Goal: Share content

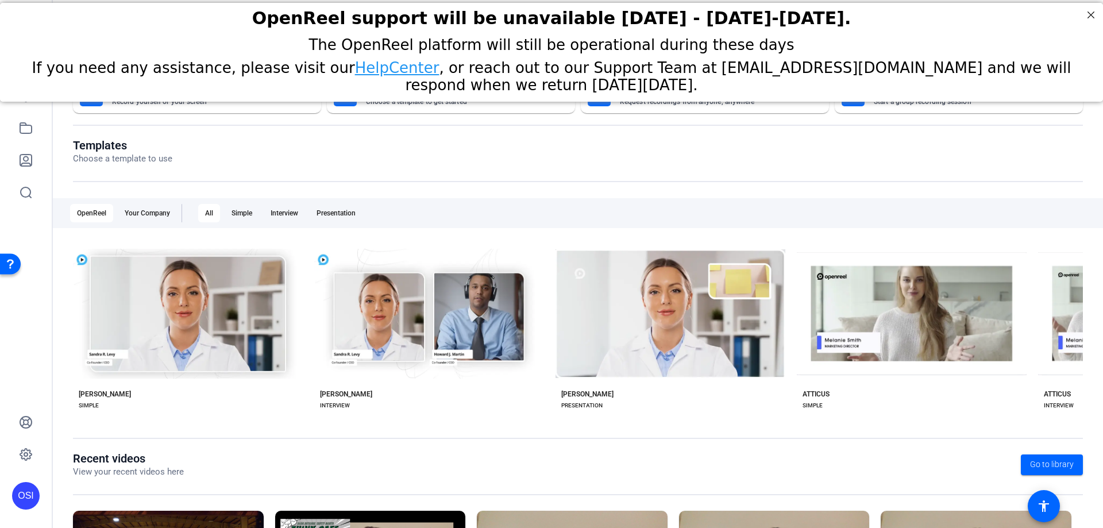
click at [321, 132] on openreel-dashboard-quick-actions "Instant Self Record Record yourself or your screen Create With A Template Choos…" at bounding box center [578, 107] width 1010 height 62
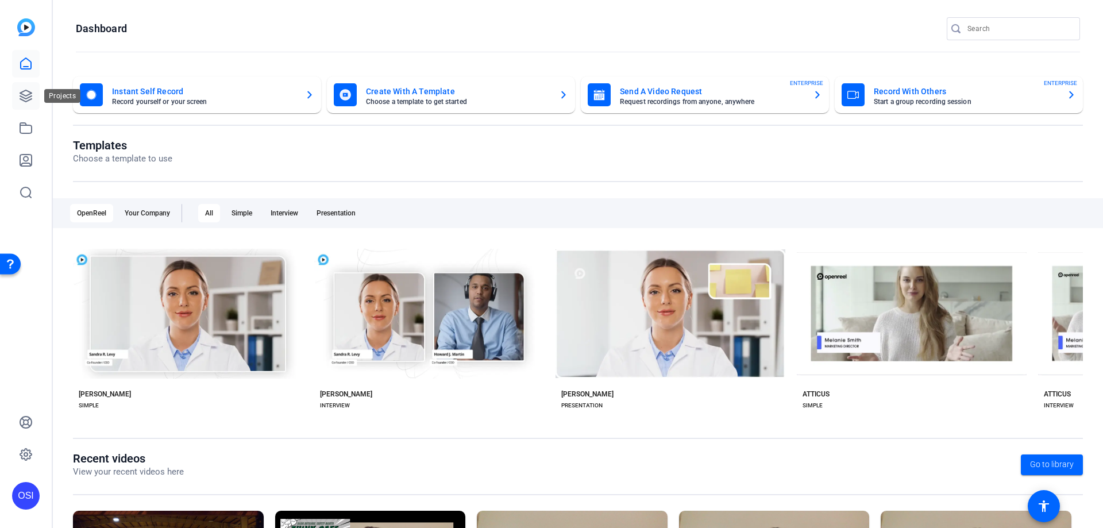
click at [25, 94] on icon at bounding box center [26, 96] width 14 height 14
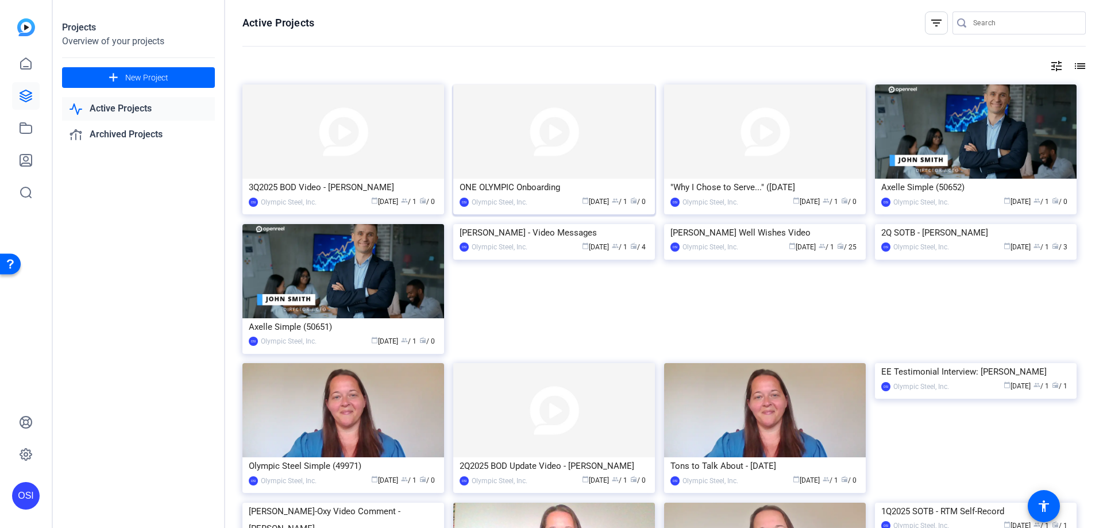
click at [617, 183] on div "ONE OLYMPIC Onboarding" at bounding box center [554, 187] width 189 height 17
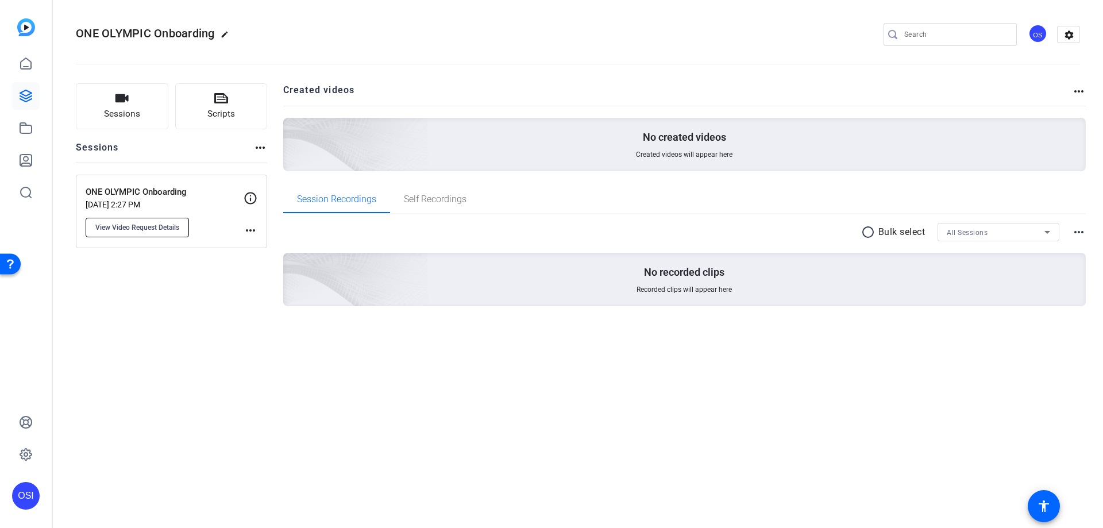
click at [153, 230] on span "View Video Request Details" at bounding box center [137, 227] width 84 height 9
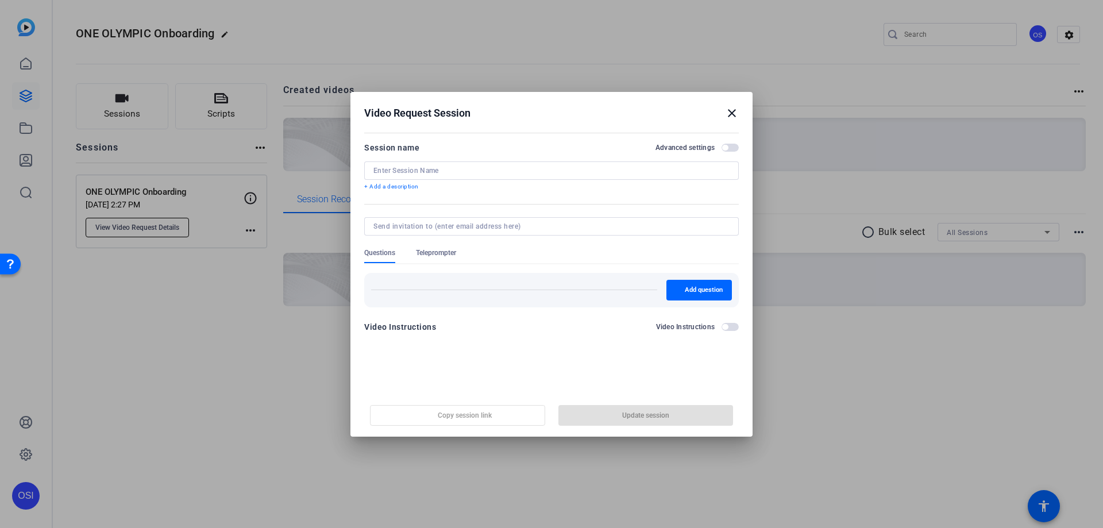
type input "ONE OLYMPIC Onboarding"
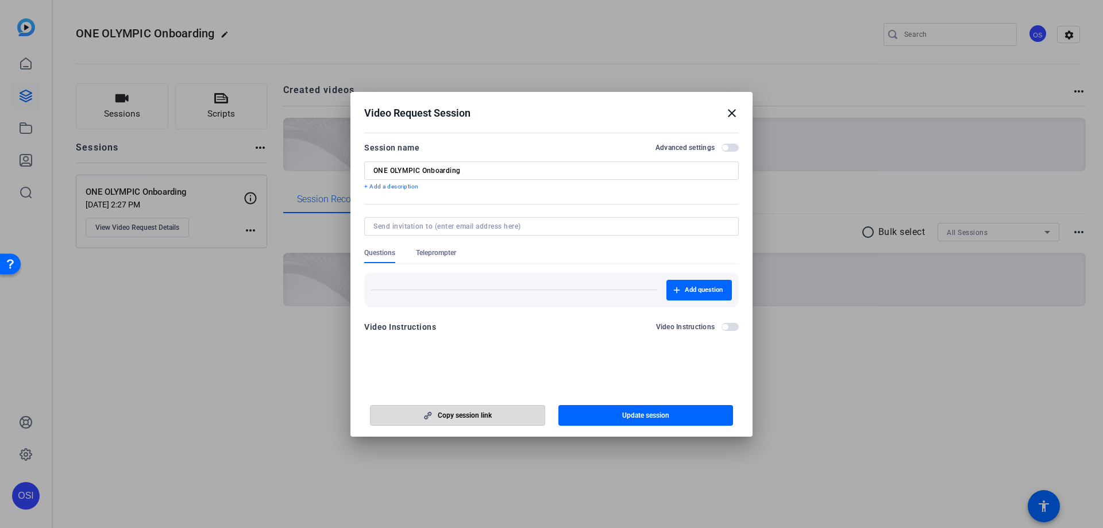
click at [490, 415] on span "Copy session link" at bounding box center [465, 415] width 54 height 9
click at [736, 116] on mat-icon "close" at bounding box center [732, 113] width 14 height 14
